Goal: Task Accomplishment & Management: Use online tool/utility

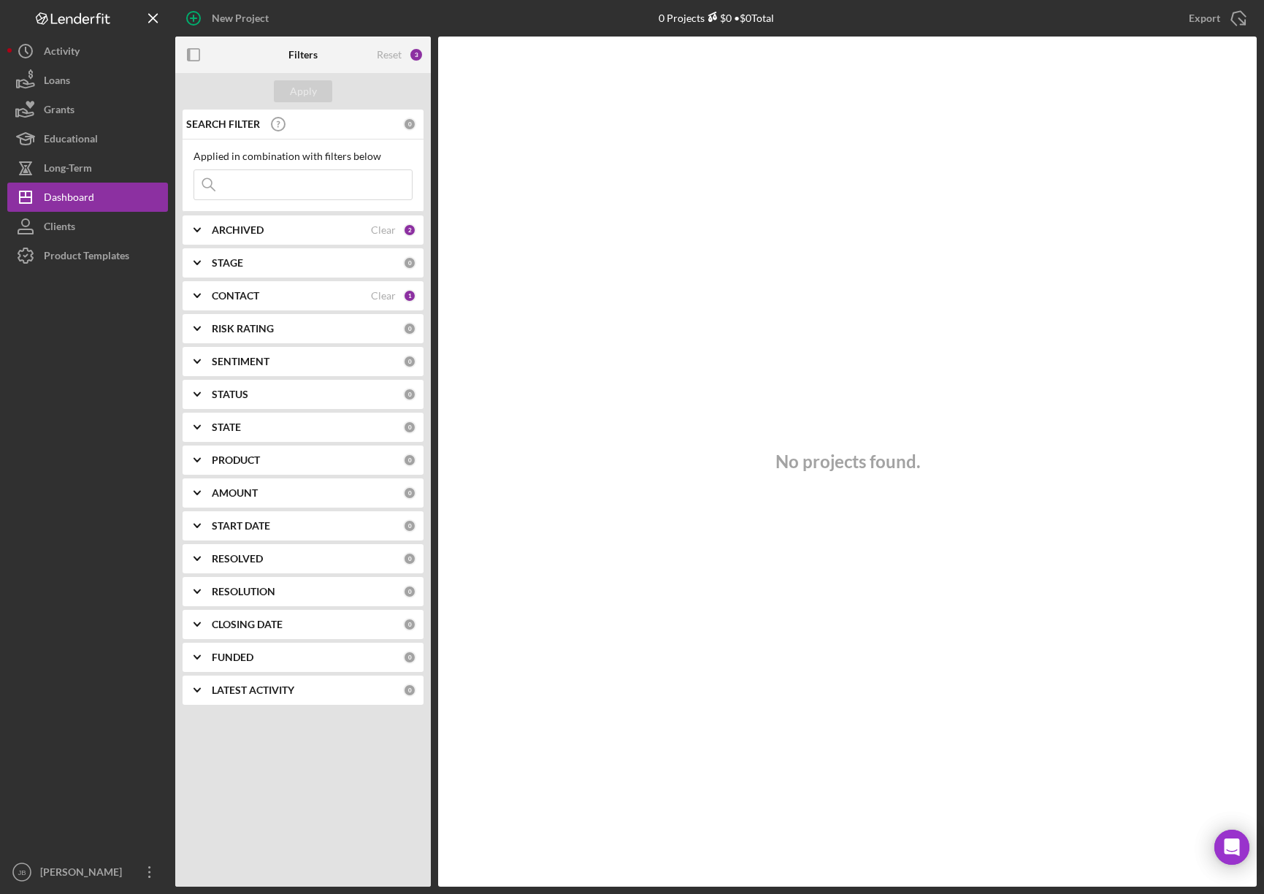
click at [278, 190] on input at bounding box center [303, 184] width 218 height 29
type input "Funmaker"
click at [318, 85] on button "Apply" at bounding box center [303, 91] width 58 height 22
click at [333, 233] on div "ARCHIVED" at bounding box center [291, 230] width 159 height 12
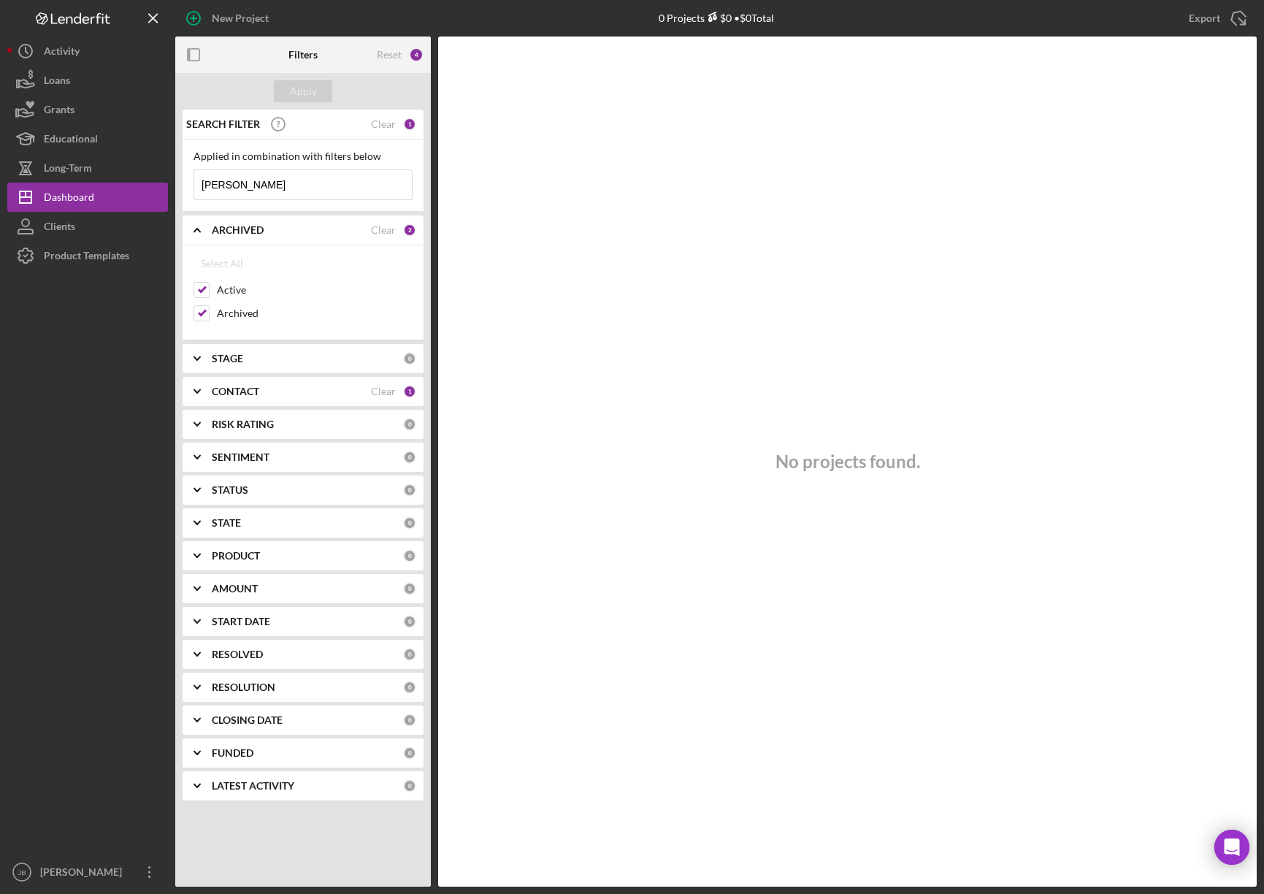
click at [325, 391] on div "CONTACT" at bounding box center [291, 392] width 159 height 12
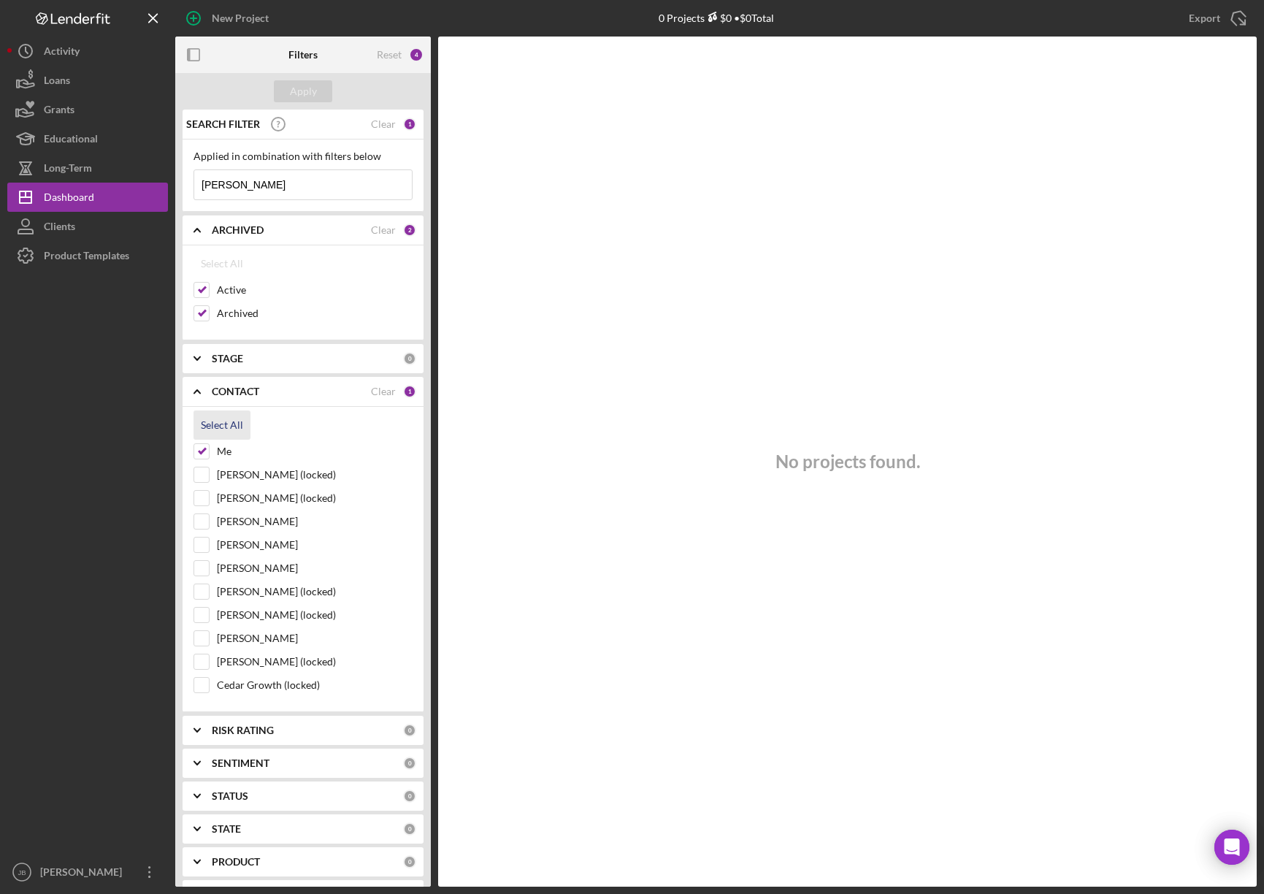
click at [210, 420] on div "Select All" at bounding box center [222, 425] width 42 height 29
checkbox input "true"
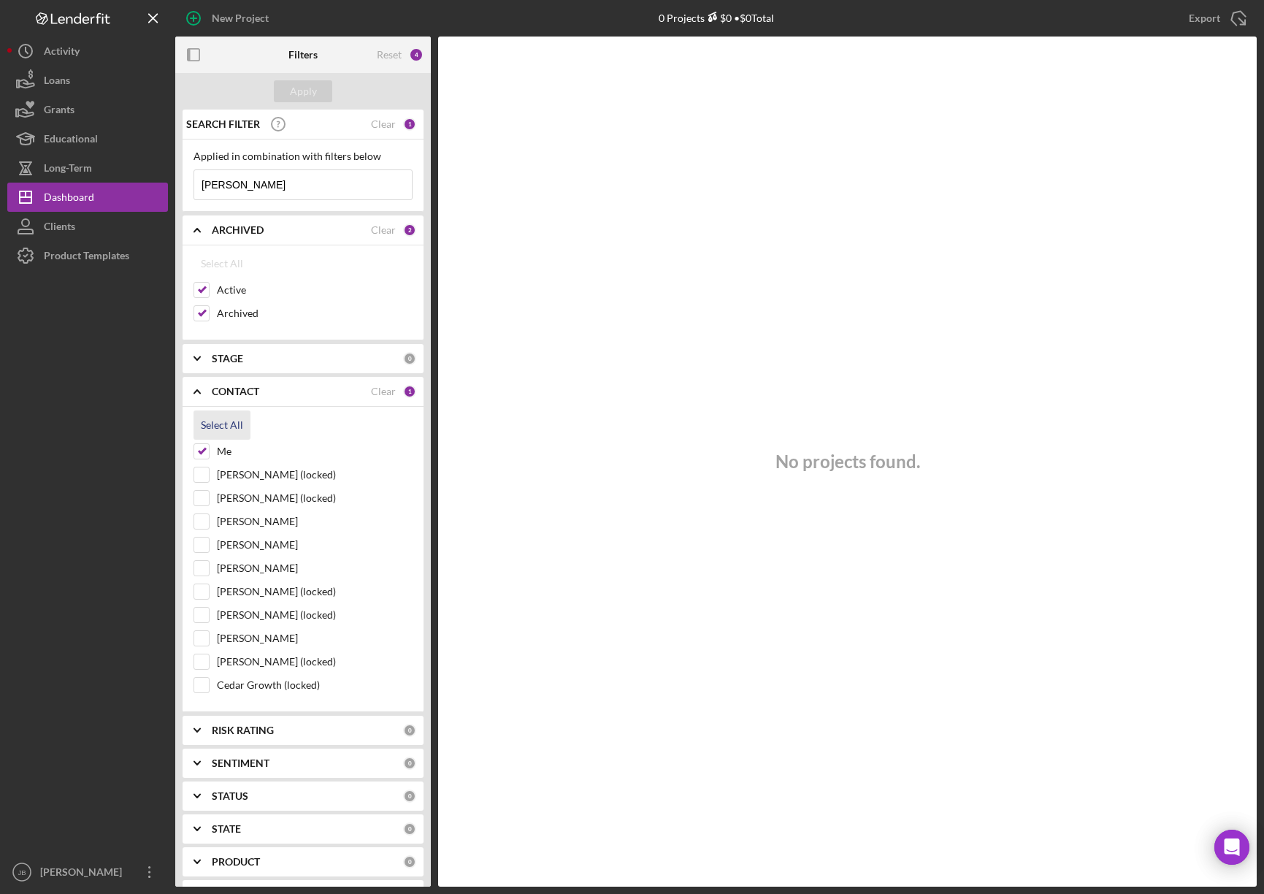
checkbox input "true"
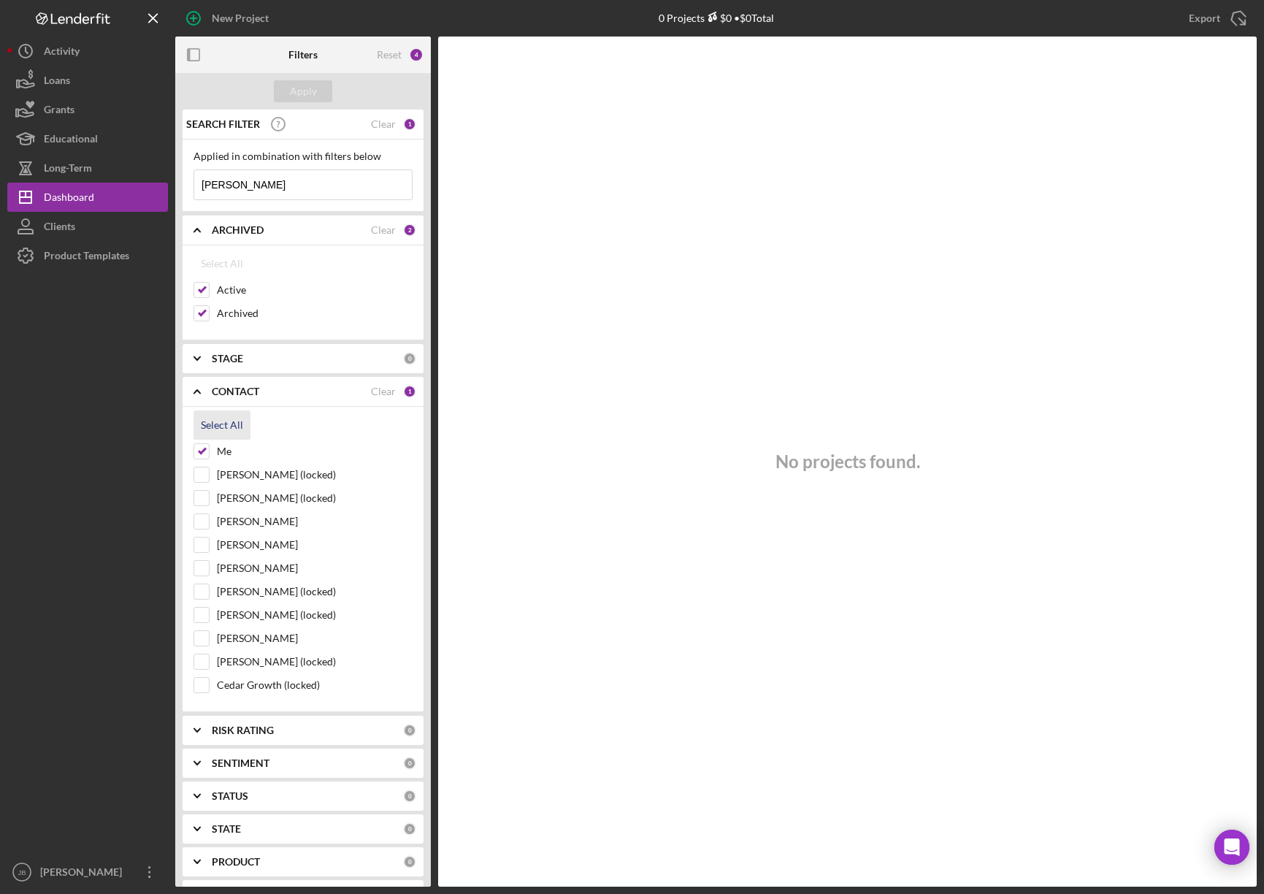
checkbox input "true"
click at [302, 79] on div "Apply" at bounding box center [303, 91] width 256 height 37
click at [310, 95] on div "Apply" at bounding box center [303, 91] width 27 height 22
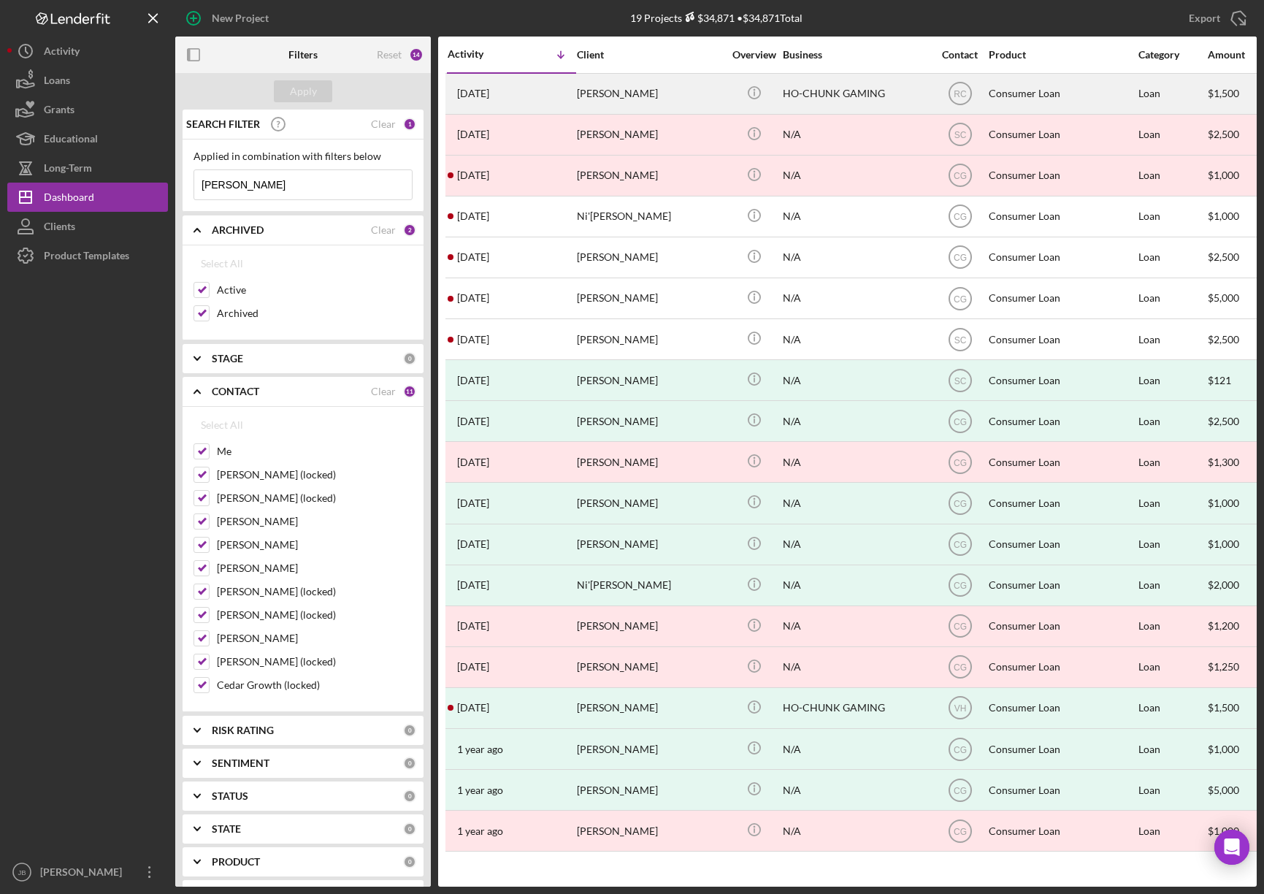
click at [616, 95] on div "Fremina Funmaker" at bounding box center [650, 94] width 146 height 39
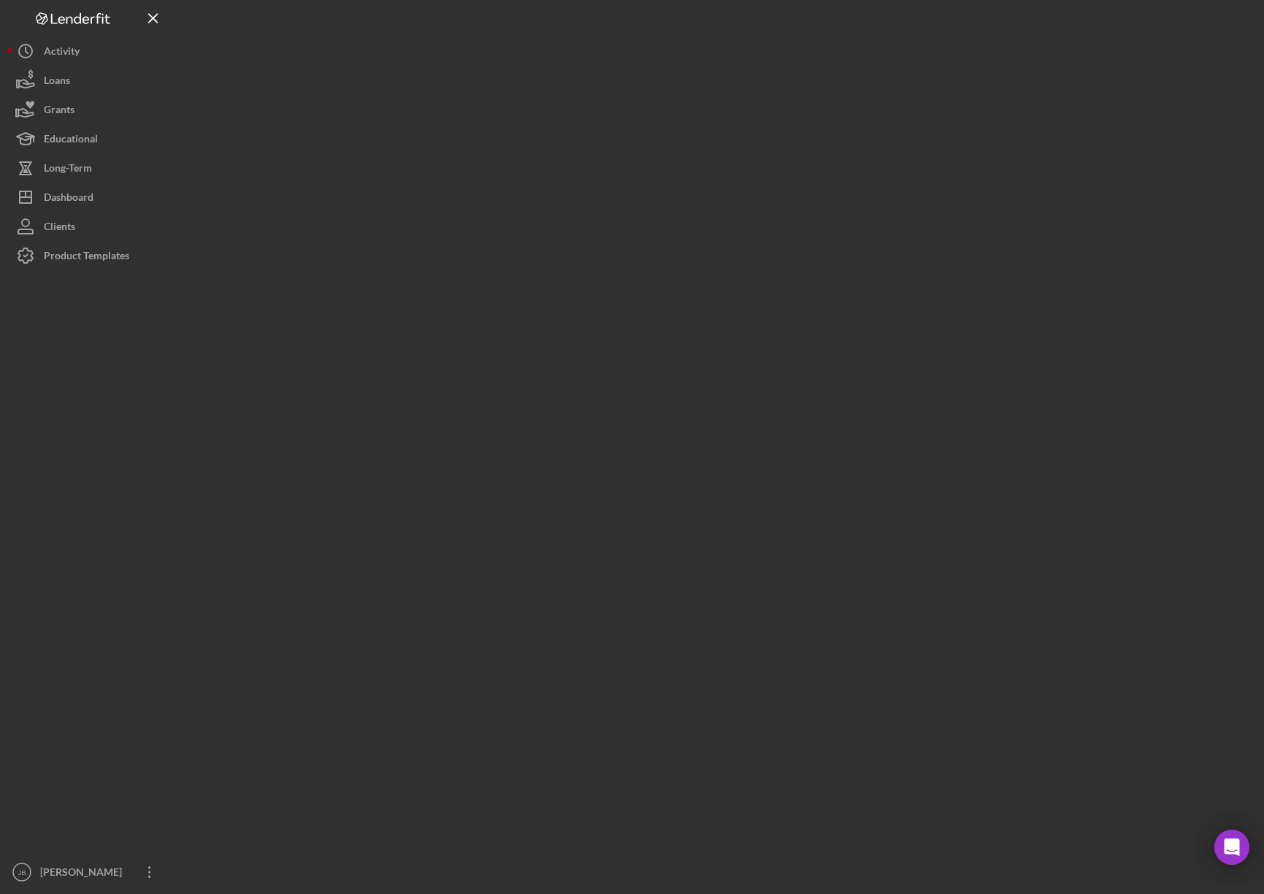
click at [616, 95] on div at bounding box center [716, 443] width 1082 height 887
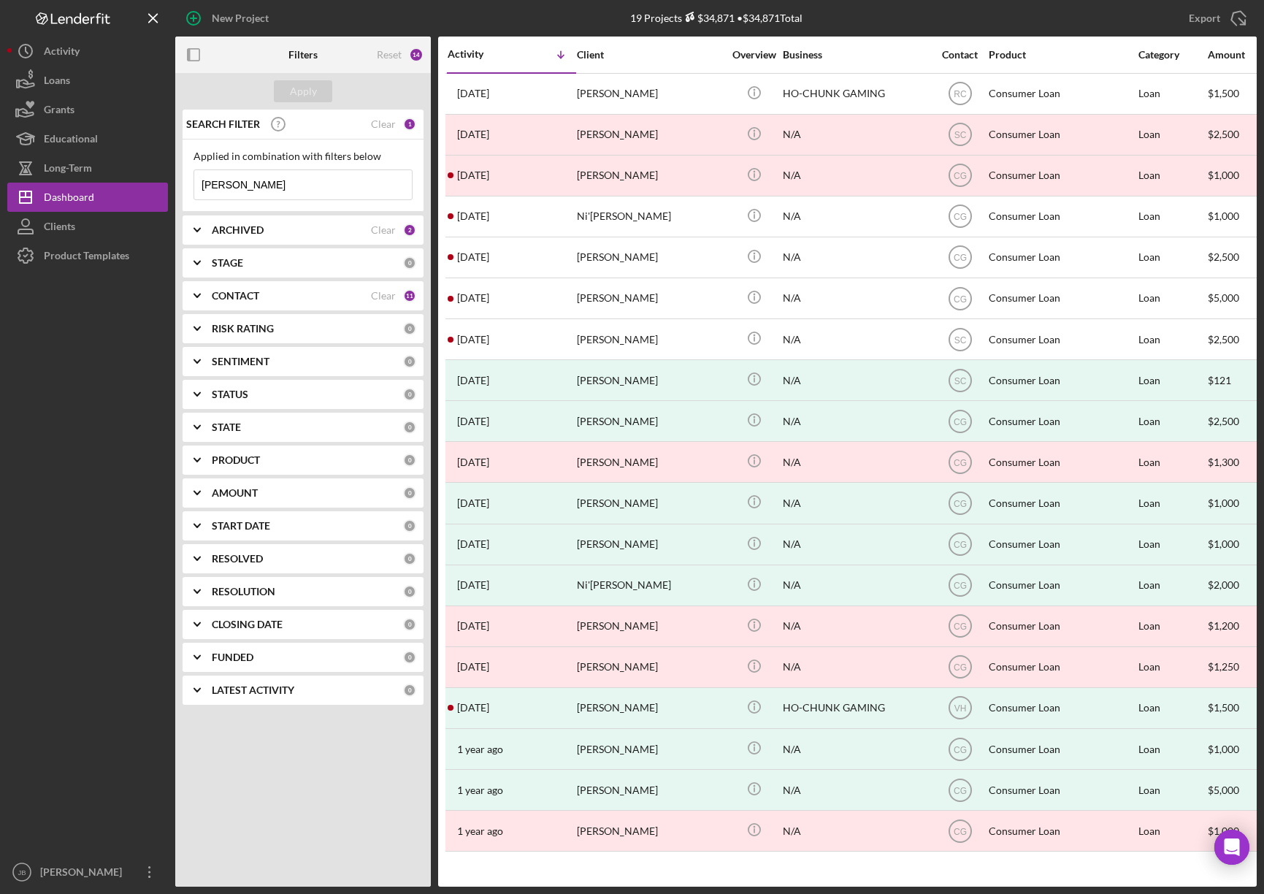
click at [269, 187] on input "Funmaker" at bounding box center [303, 184] width 218 height 29
drag, startPoint x: 281, startPoint y: 188, endPoint x: 196, endPoint y: 188, distance: 85.5
click at [196, 188] on input "Funmaker" at bounding box center [303, 184] width 218 height 29
click at [284, 188] on input "Funmaker" at bounding box center [303, 184] width 218 height 29
drag, startPoint x: 284, startPoint y: 188, endPoint x: 196, endPoint y: 182, distance: 88.6
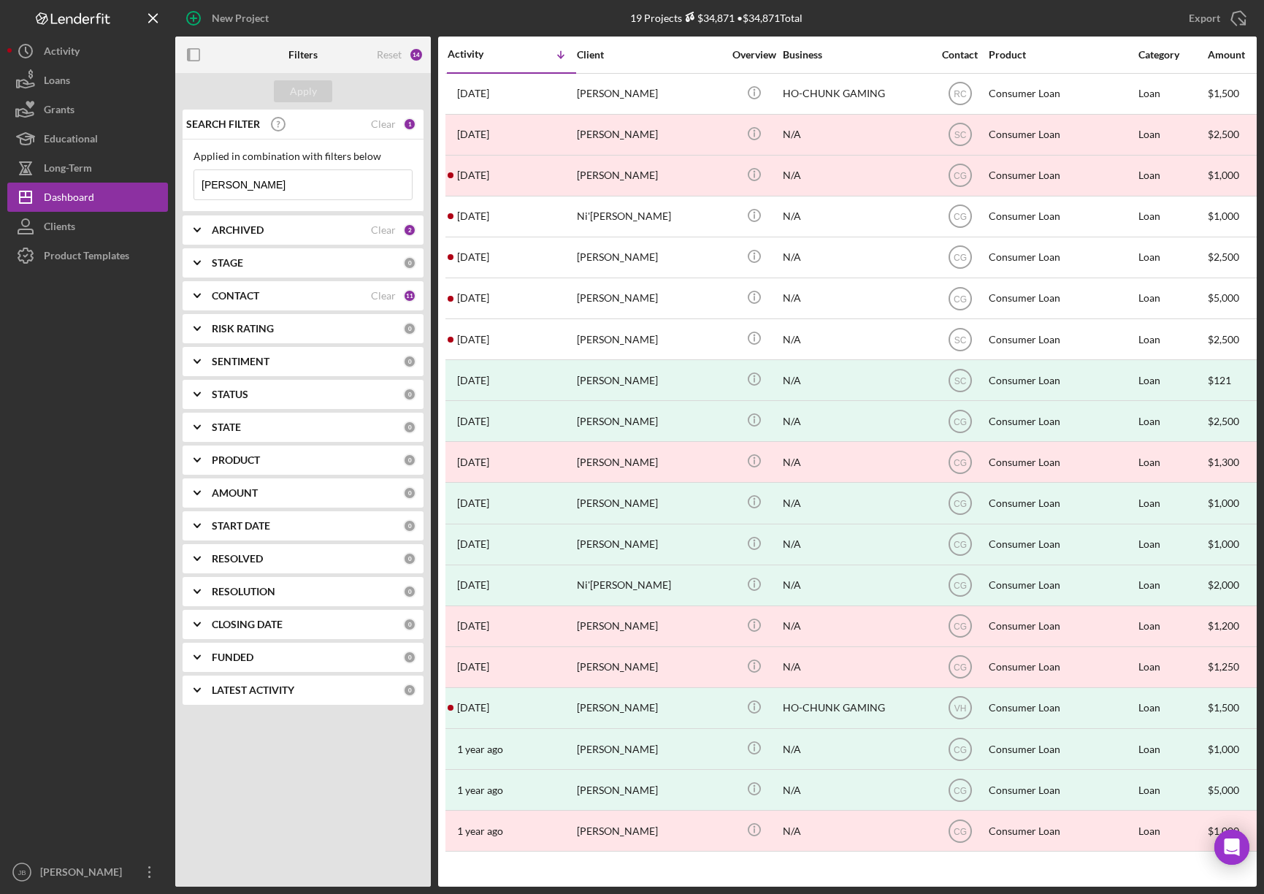
click at [197, 183] on input "Funmaker" at bounding box center [303, 184] width 218 height 29
type input "porter"
click at [300, 87] on div "Apply" at bounding box center [303, 91] width 27 height 22
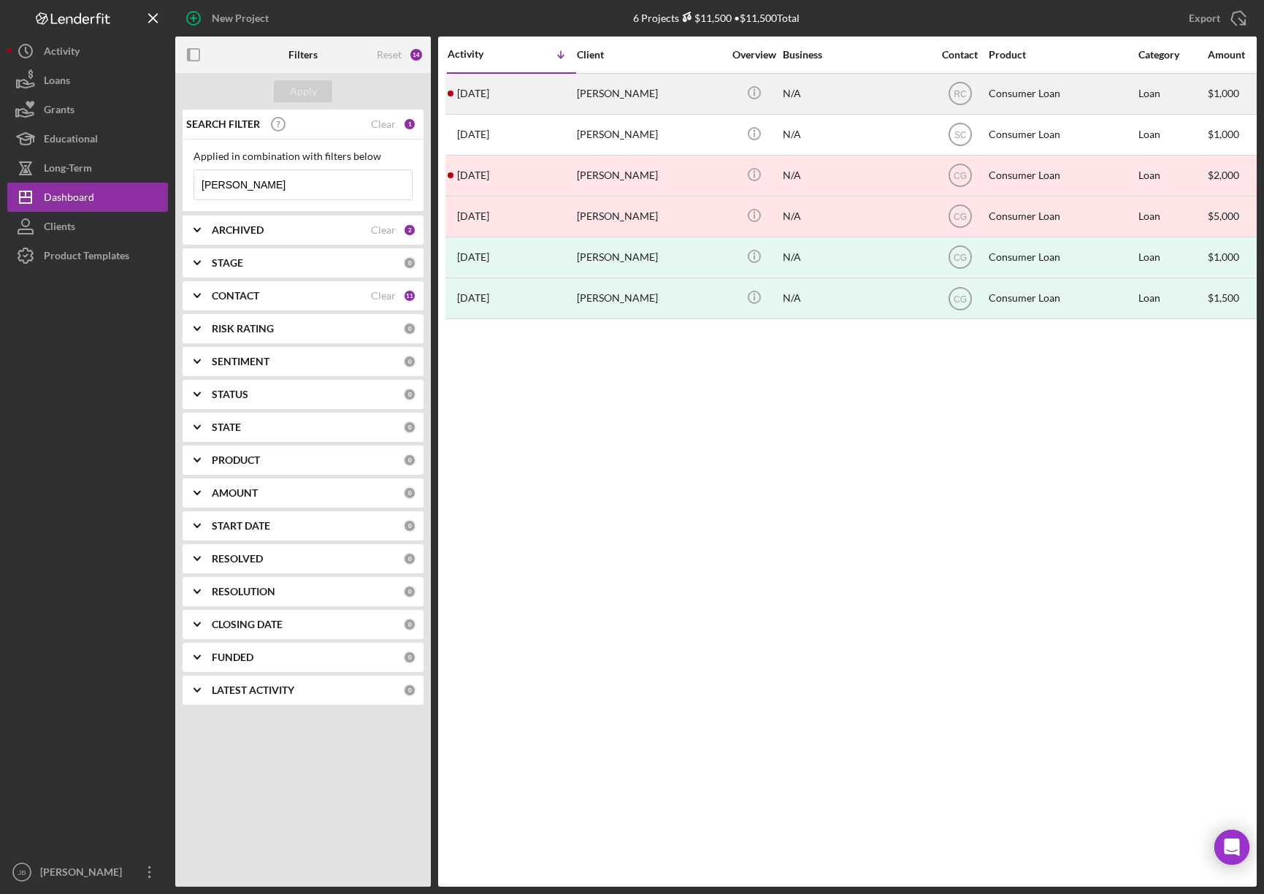
click at [533, 92] on div "4 days ago Melissa Porter" at bounding box center [512, 94] width 128 height 39
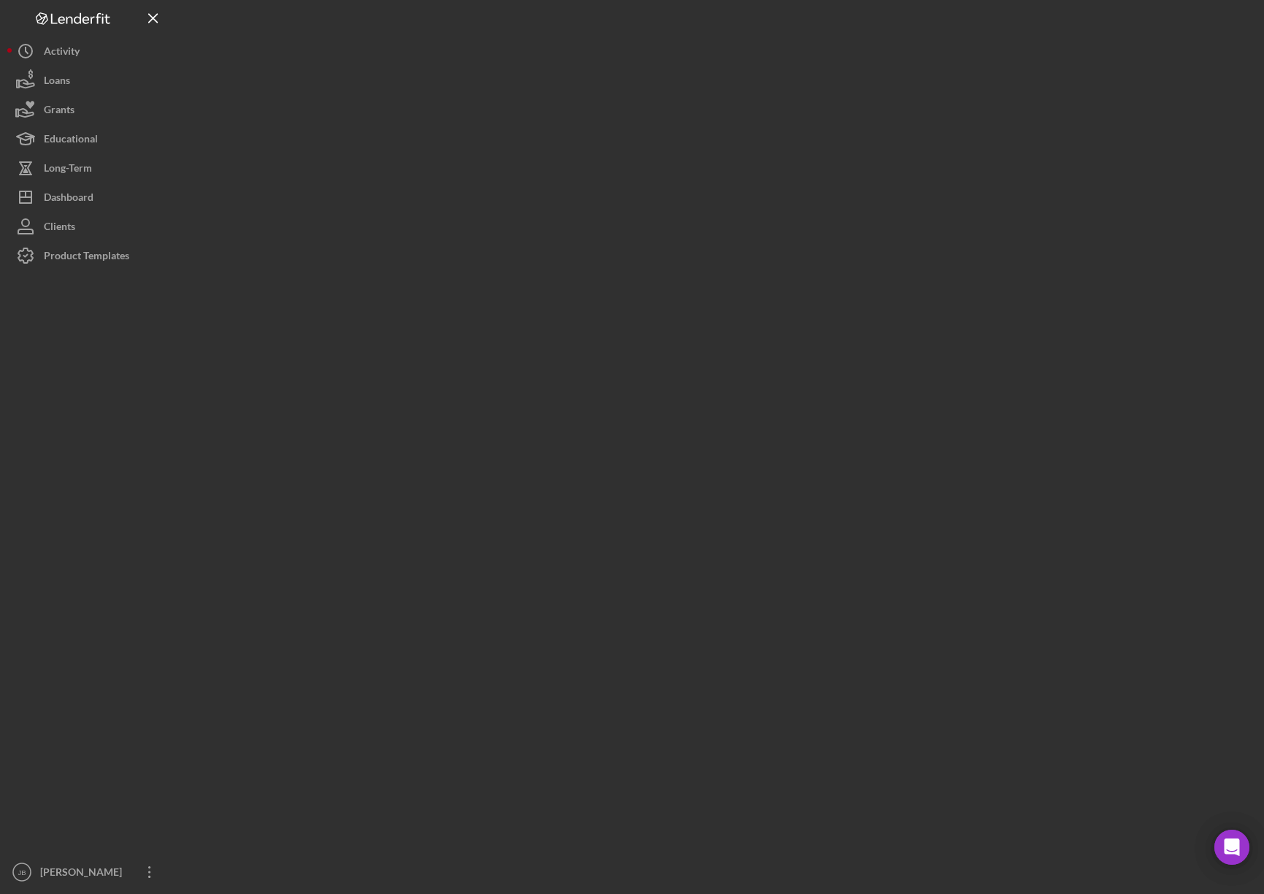
click at [533, 92] on div at bounding box center [716, 443] width 1082 height 887
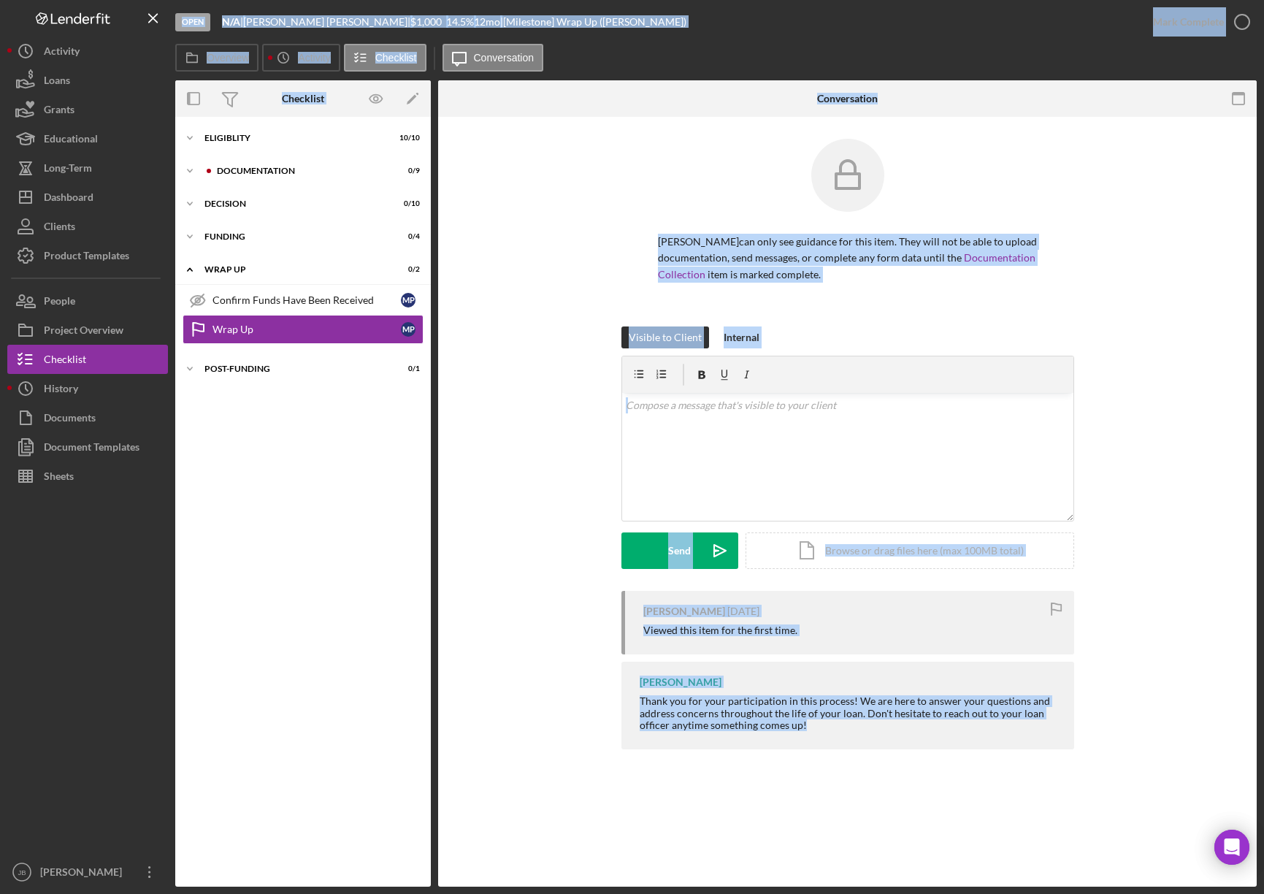
click at [543, 321] on div "Melissa Porter can only see guidance for this item. They will not be able to up…" at bounding box center [847, 233] width 775 height 188
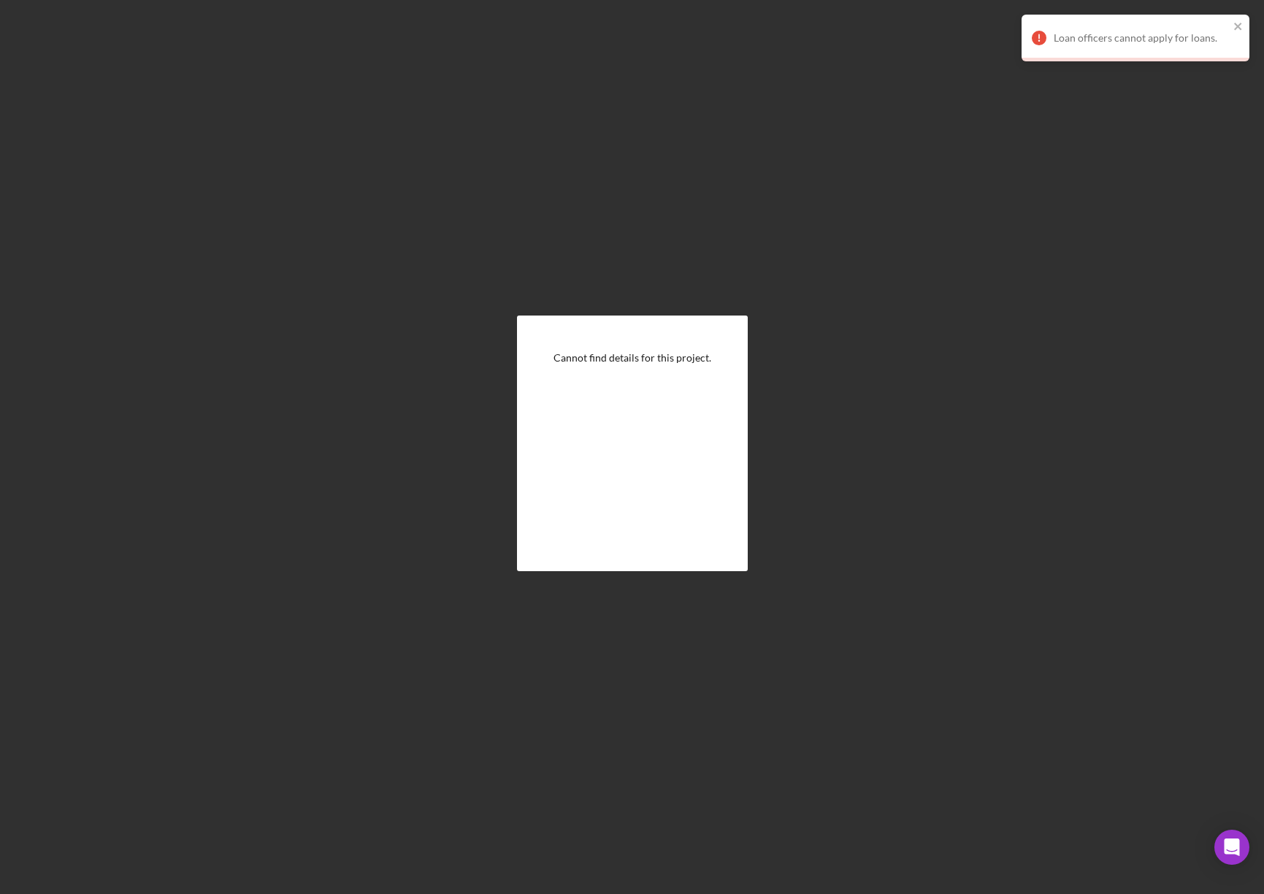
drag, startPoint x: 766, startPoint y: 243, endPoint x: 936, endPoint y: 253, distance: 170.5
click at [768, 245] on div "Cannot find details for this project." at bounding box center [632, 443] width 1250 height 887
click at [1241, 28] on icon "close" at bounding box center [1239, 26] width 10 height 12
